Goal: Task Accomplishment & Management: Manage account settings

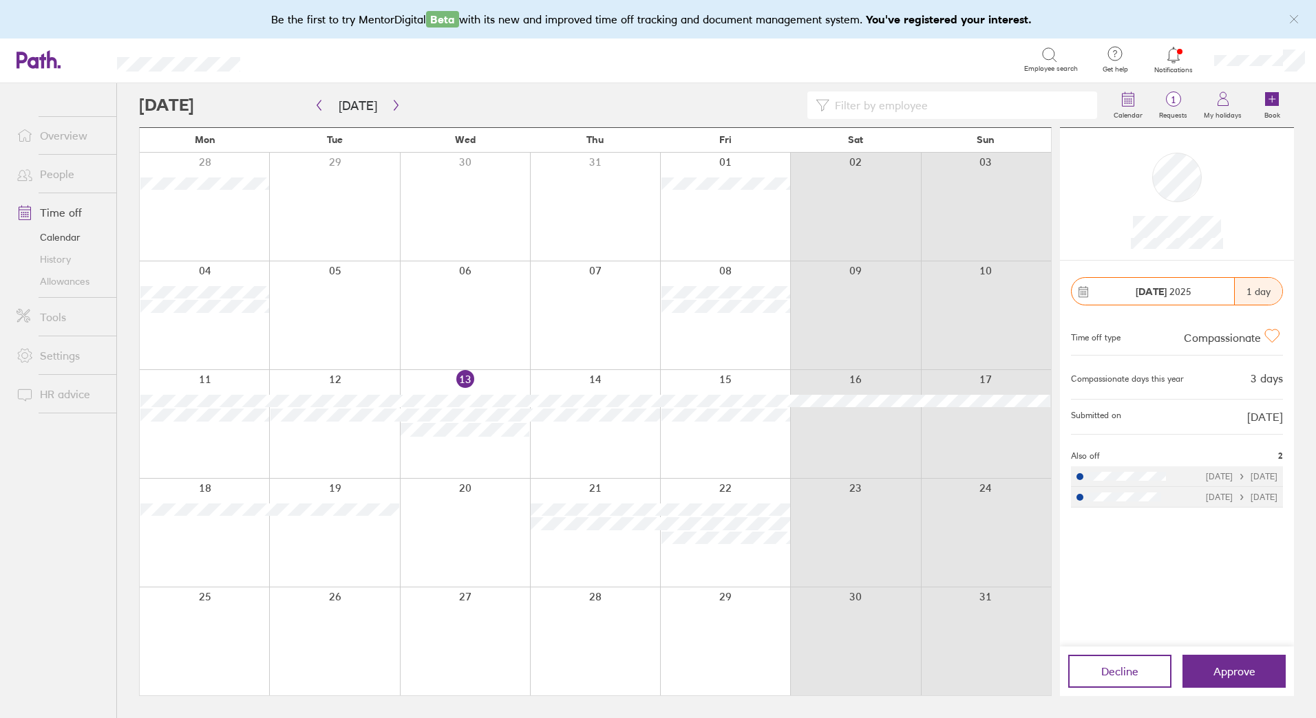
click at [1173, 59] on icon at bounding box center [1173, 55] width 17 height 17
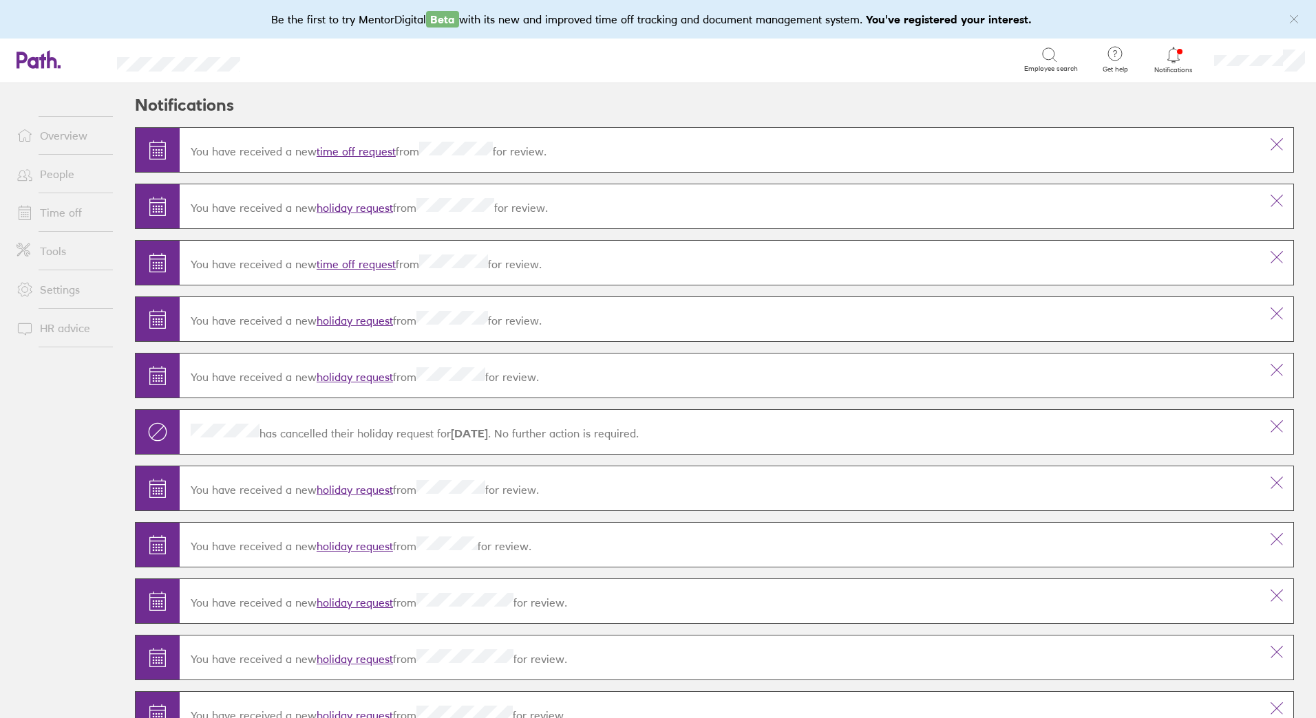
click at [373, 152] on link "time off request" at bounding box center [355, 151] width 79 height 14
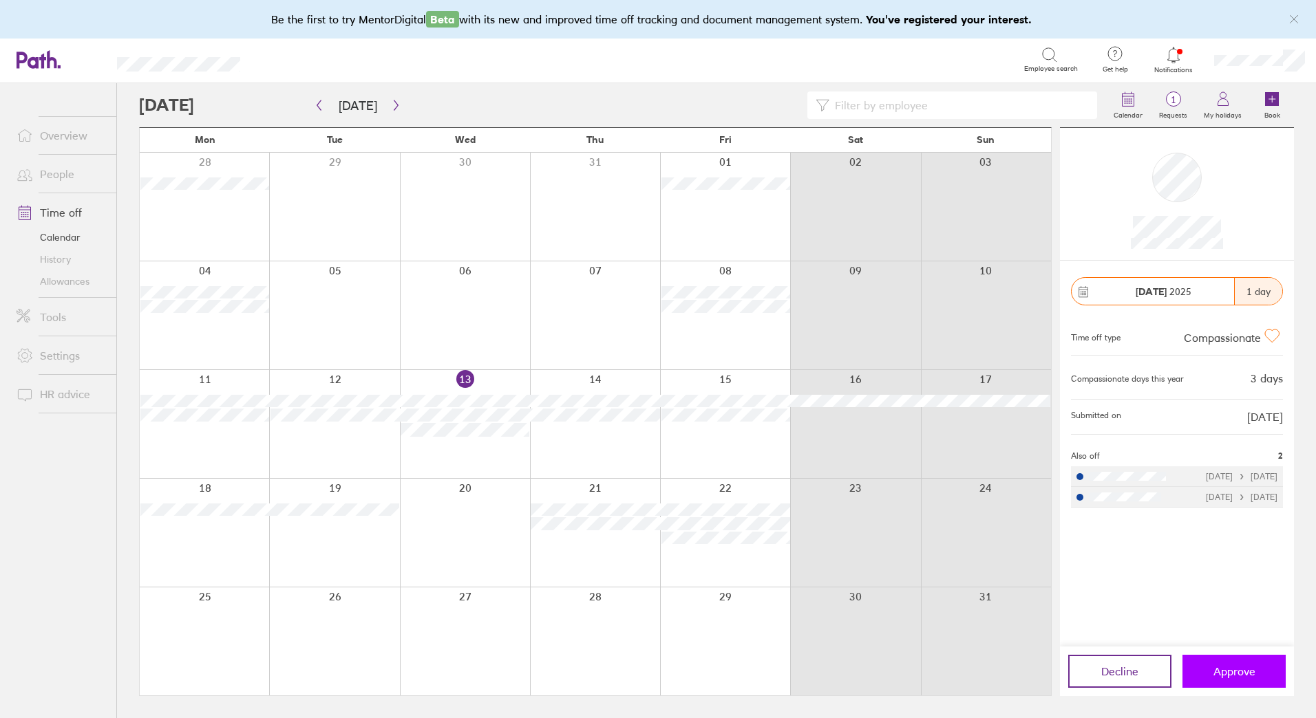
click at [1238, 670] on span "Approve" at bounding box center [1234, 671] width 42 height 12
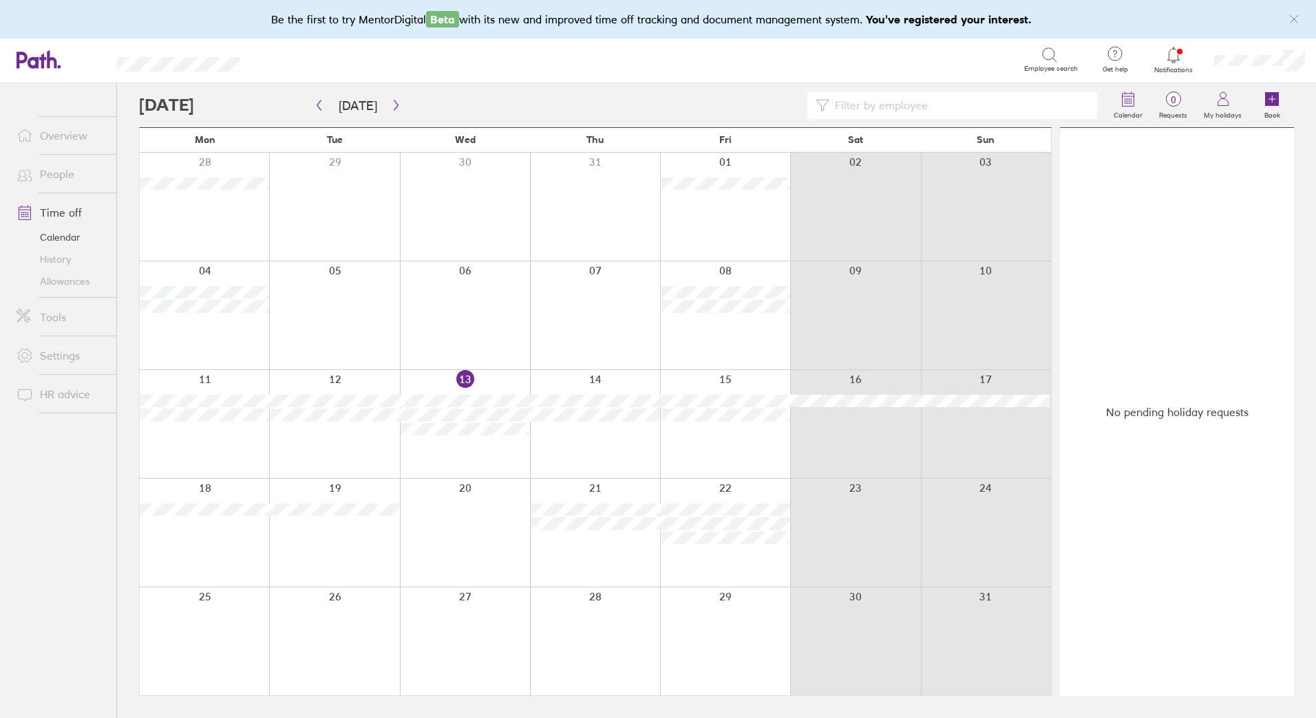
click at [57, 129] on link "Overview" at bounding box center [61, 136] width 111 height 28
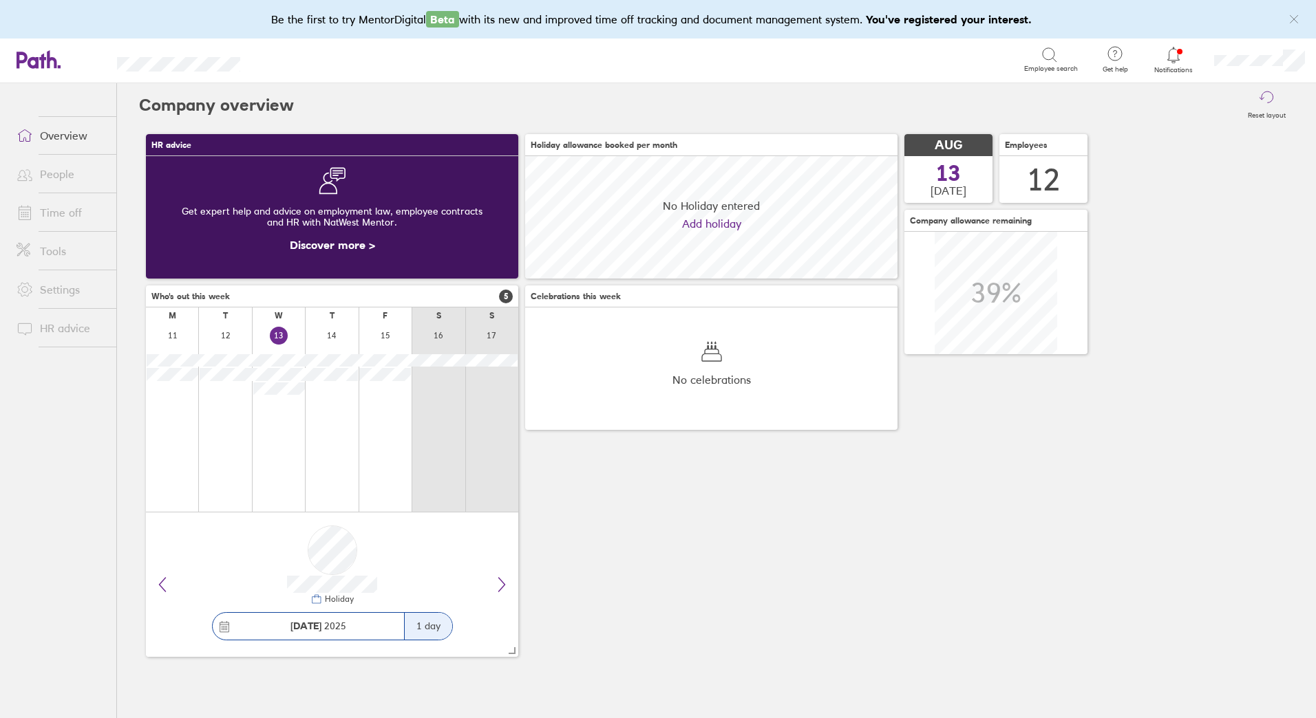
scroll to position [122, 372]
